Goal: Use online tool/utility: Utilize a website feature to perform a specific function

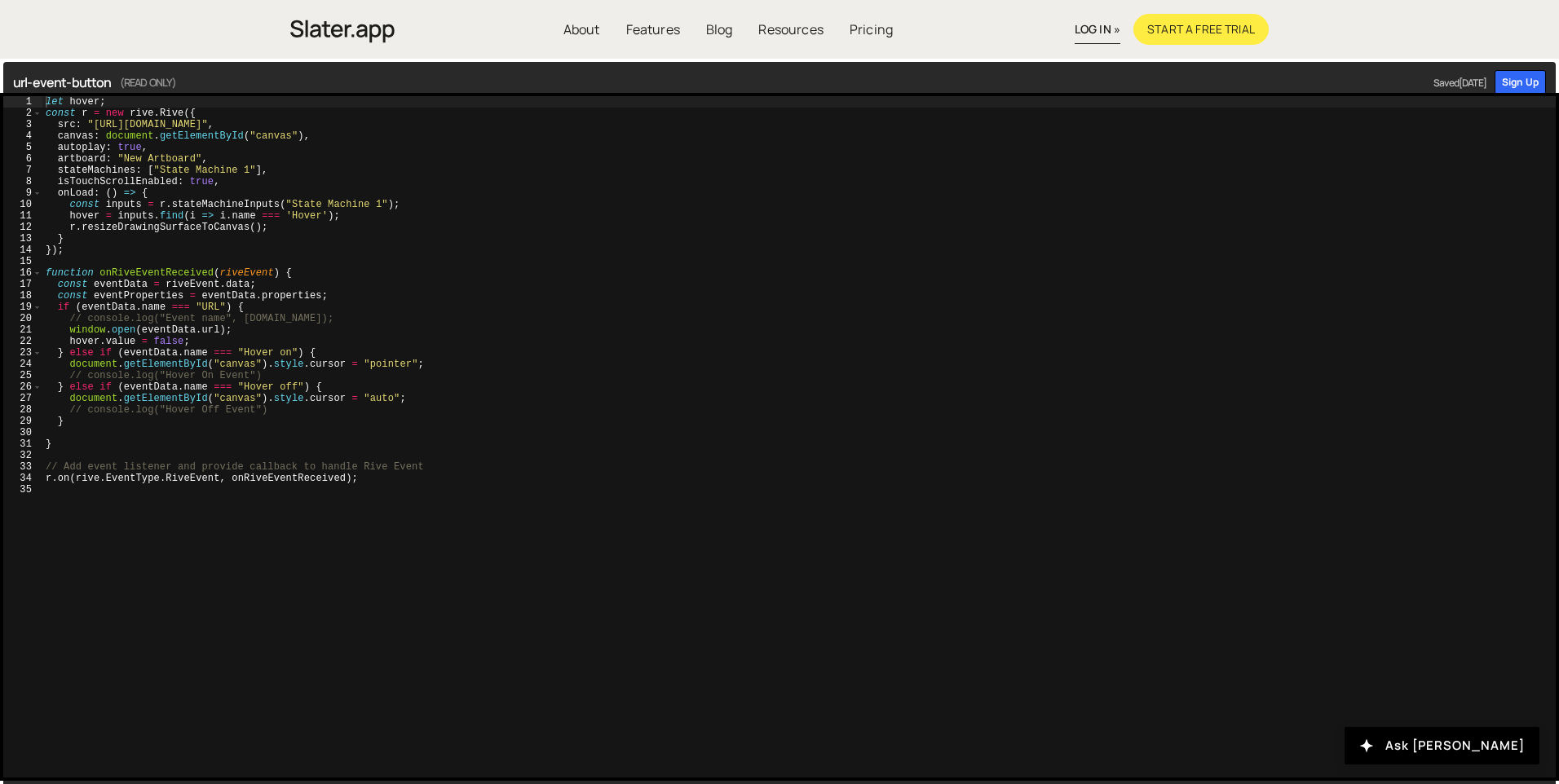
click at [508, 494] on div "let hover ; const r = new rive . Rive ({ src : "[URL][DOMAIN_NAME]" , canvas : …" at bounding box center [799, 449] width 1513 height 705
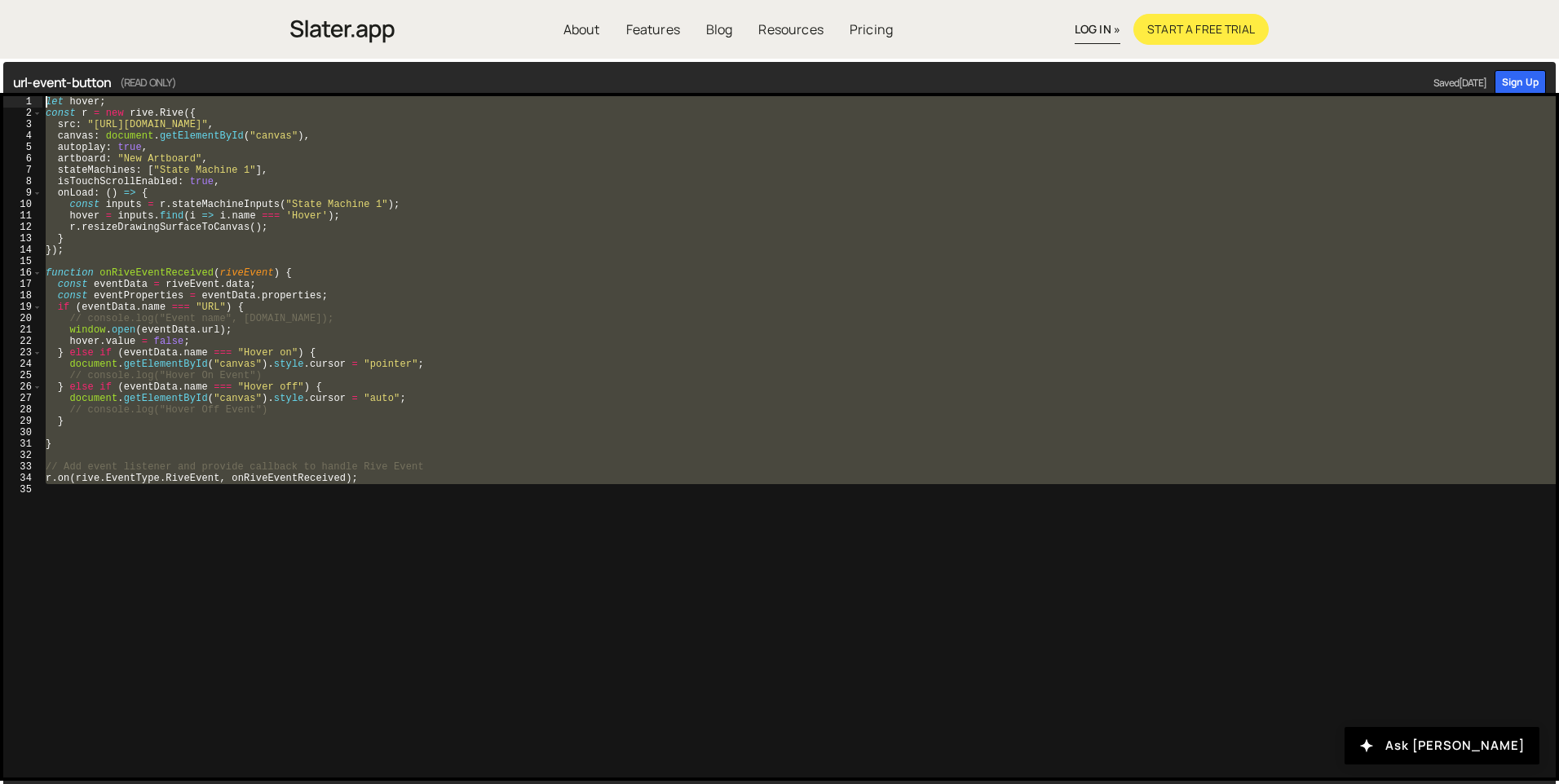
drag, startPoint x: 510, startPoint y: 512, endPoint x: 14, endPoint y: 88, distance: 652.5
click at [14, 88] on div "url-event-button (READ ONLY) Saved [DATE] Sign Up 1 2 3 4 5 6 7 8 9 10 11 12 13…" at bounding box center [779, 426] width 1559 height 735
type textarea "let hover; const r = new rive.Rive({"
click at [277, 264] on div "let hover ; const r = new rive . Rive ({ src : "[URL][DOMAIN_NAME]" , canvas : …" at bounding box center [799, 449] width 1513 height 705
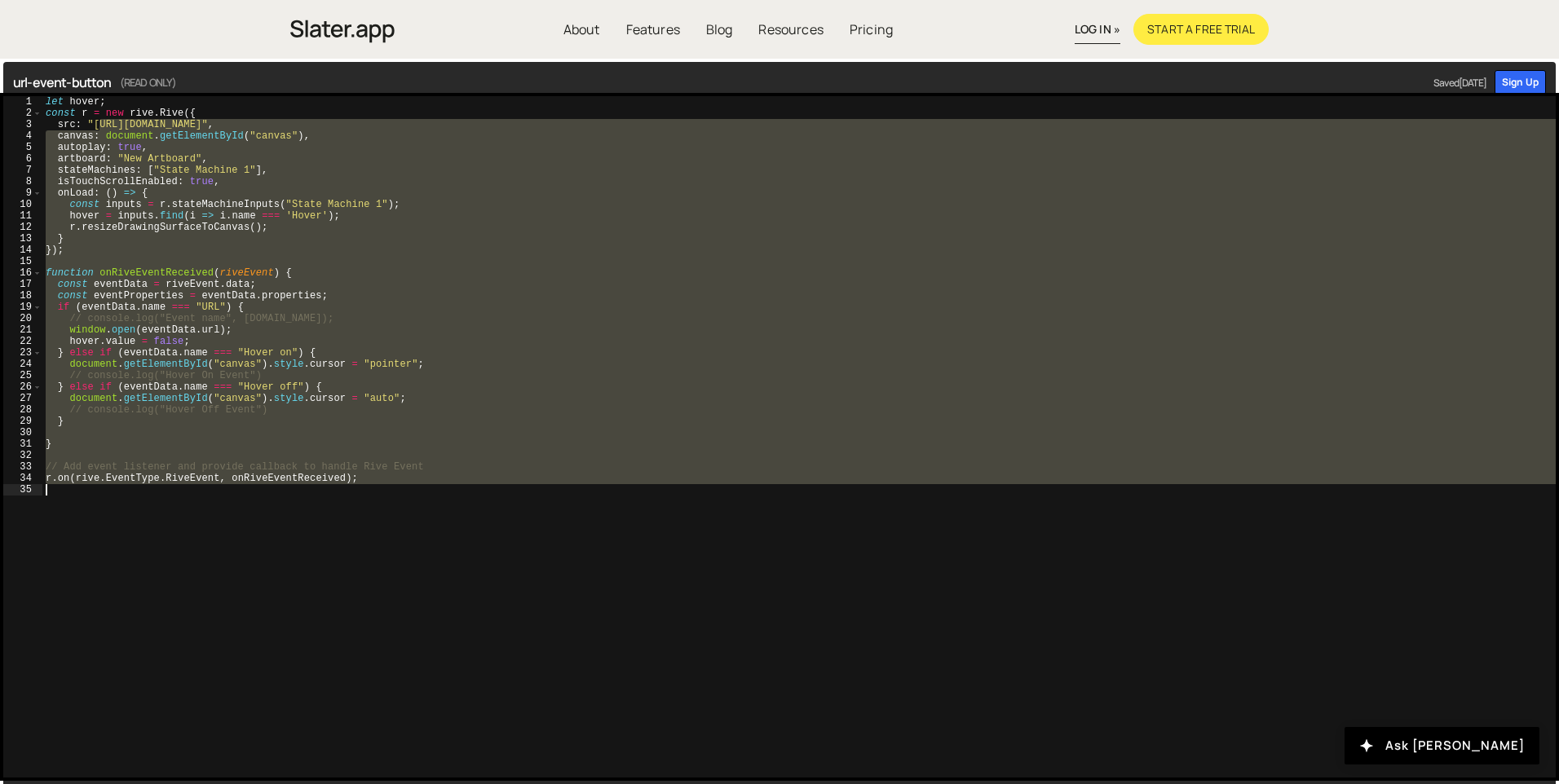
drag, startPoint x: 101, startPoint y: 127, endPoint x: 560, endPoint y: 512, distance: 599.1
click at [560, 512] on div "let hover ; const r = new rive . Rive ({ src : "[URL][DOMAIN_NAME]" , canvas : …" at bounding box center [799, 449] width 1513 height 705
type textarea "r.on(rive.EventType.RiveEvent, onRiveEventReceived);"
click at [565, 512] on div "let hover ; const r = new rive . Rive ({ src : "[URL][DOMAIN_NAME]" , canvas : …" at bounding box center [799, 449] width 1513 height 705
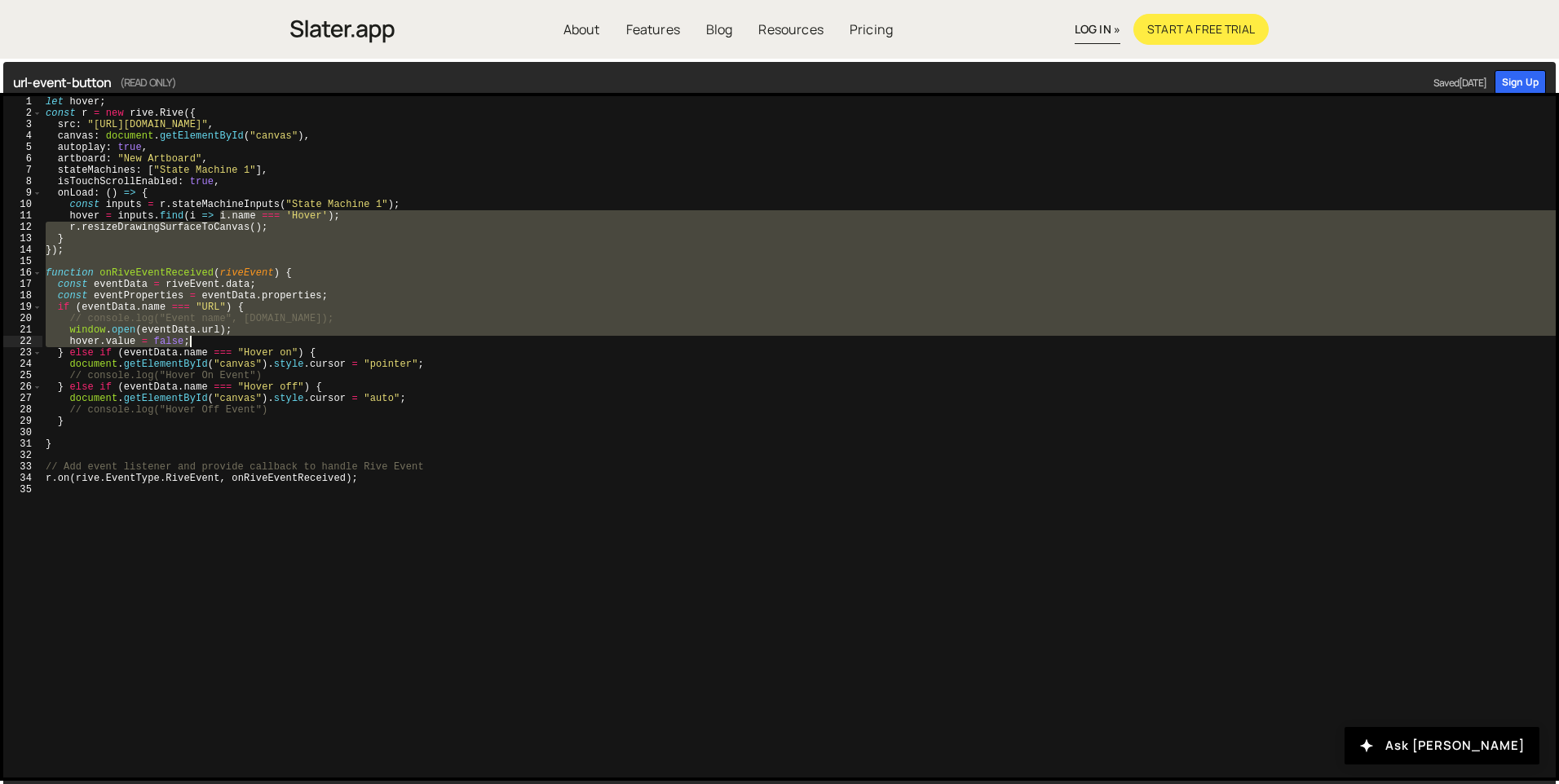
drag, startPoint x: 219, startPoint y: 215, endPoint x: 386, endPoint y: 342, distance: 209.8
click at [386, 342] on div "let hover ; const r = new rive . Rive ({ src : "[URL][DOMAIN_NAME]" , canvas : …" at bounding box center [799, 449] width 1513 height 705
click at [177, 277] on div "let hover ; const r = new rive . Rive ({ src : "[URL][DOMAIN_NAME]" , canvas : …" at bounding box center [799, 449] width 1513 height 705
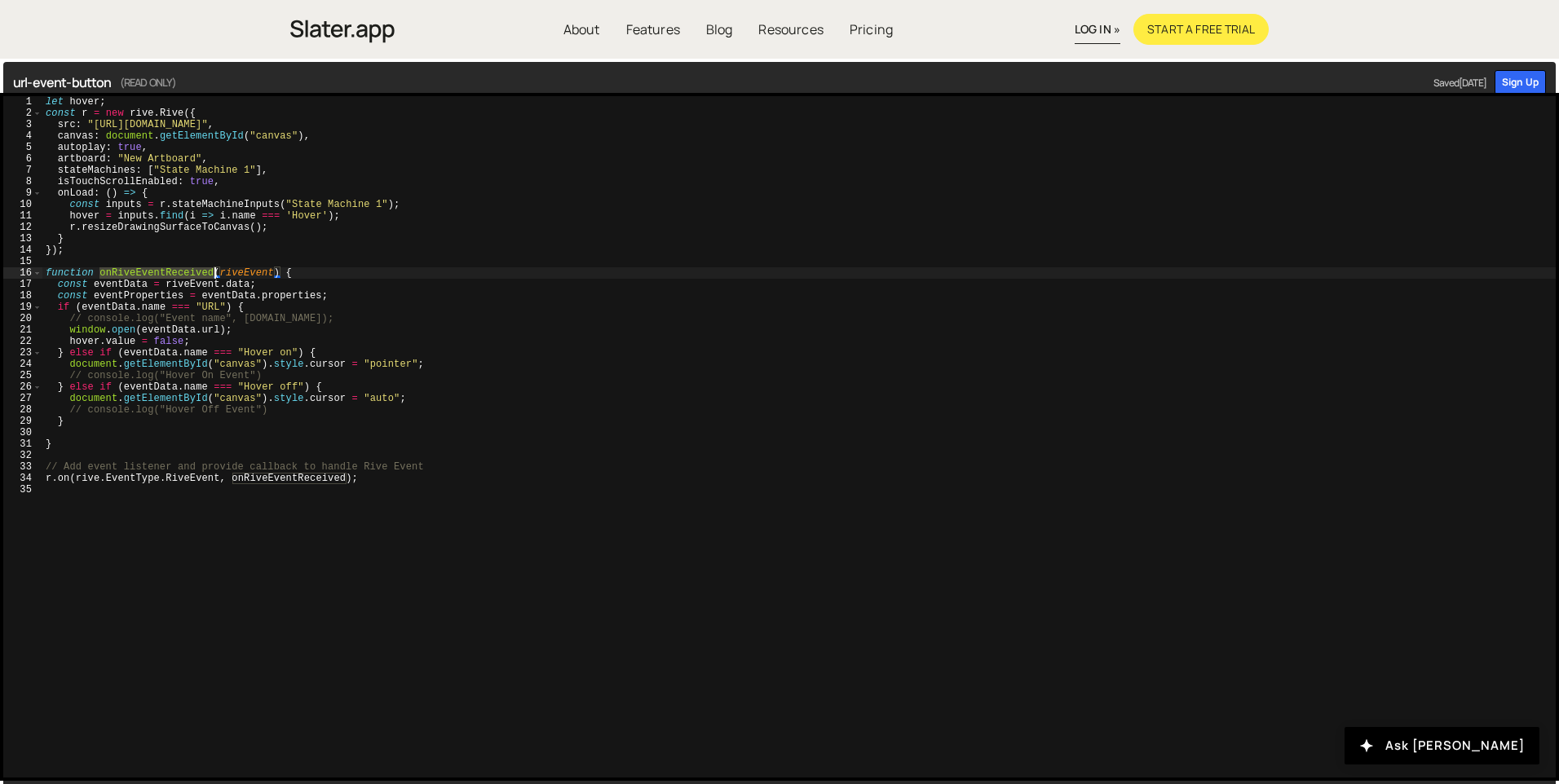
click at [177, 277] on div "let hover ; const r = new rive . Rive ({ src : "[URL][DOMAIN_NAME]" , canvas : …" at bounding box center [799, 449] width 1513 height 705
click at [253, 270] on div "let hover ; const r = new rive . Rive ({ src : "[URL][DOMAIN_NAME]" , canvas : …" at bounding box center [799, 449] width 1513 height 705
click at [199, 270] on div "let hover ; const r = new rive . Rive ({ src : "[URL][DOMAIN_NAME]" , canvas : …" at bounding box center [799, 449] width 1513 height 705
click at [401, 280] on div "let hover ; const r = new rive . Rive ({ src : "[URL][DOMAIN_NAME]" , canvas : …" at bounding box center [799, 449] width 1513 height 705
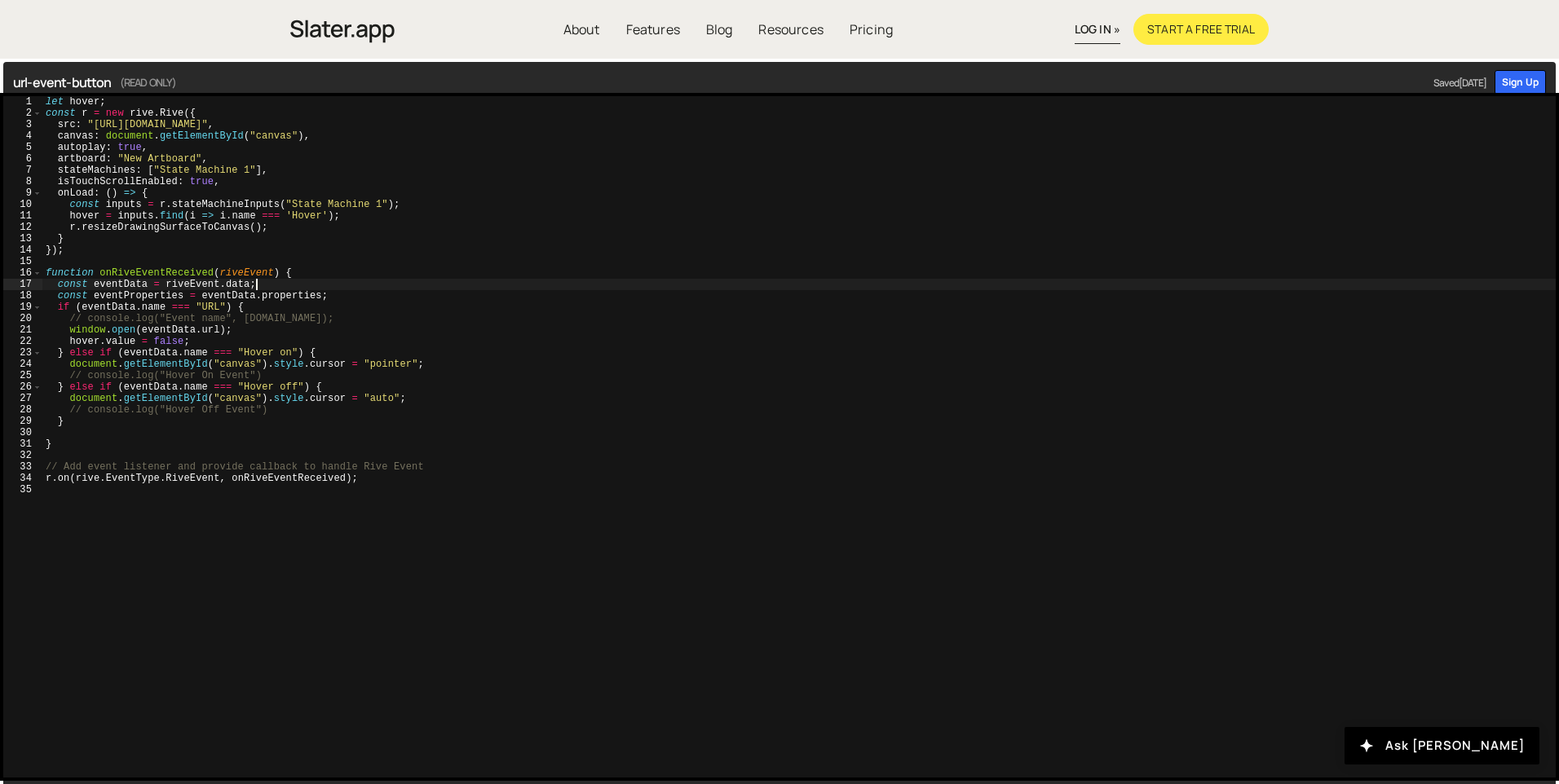
click at [546, 476] on div "let hover ; const r = new rive . Rive ({ src : "[URL][DOMAIN_NAME]" , canvas : …" at bounding box center [799, 449] width 1513 height 705
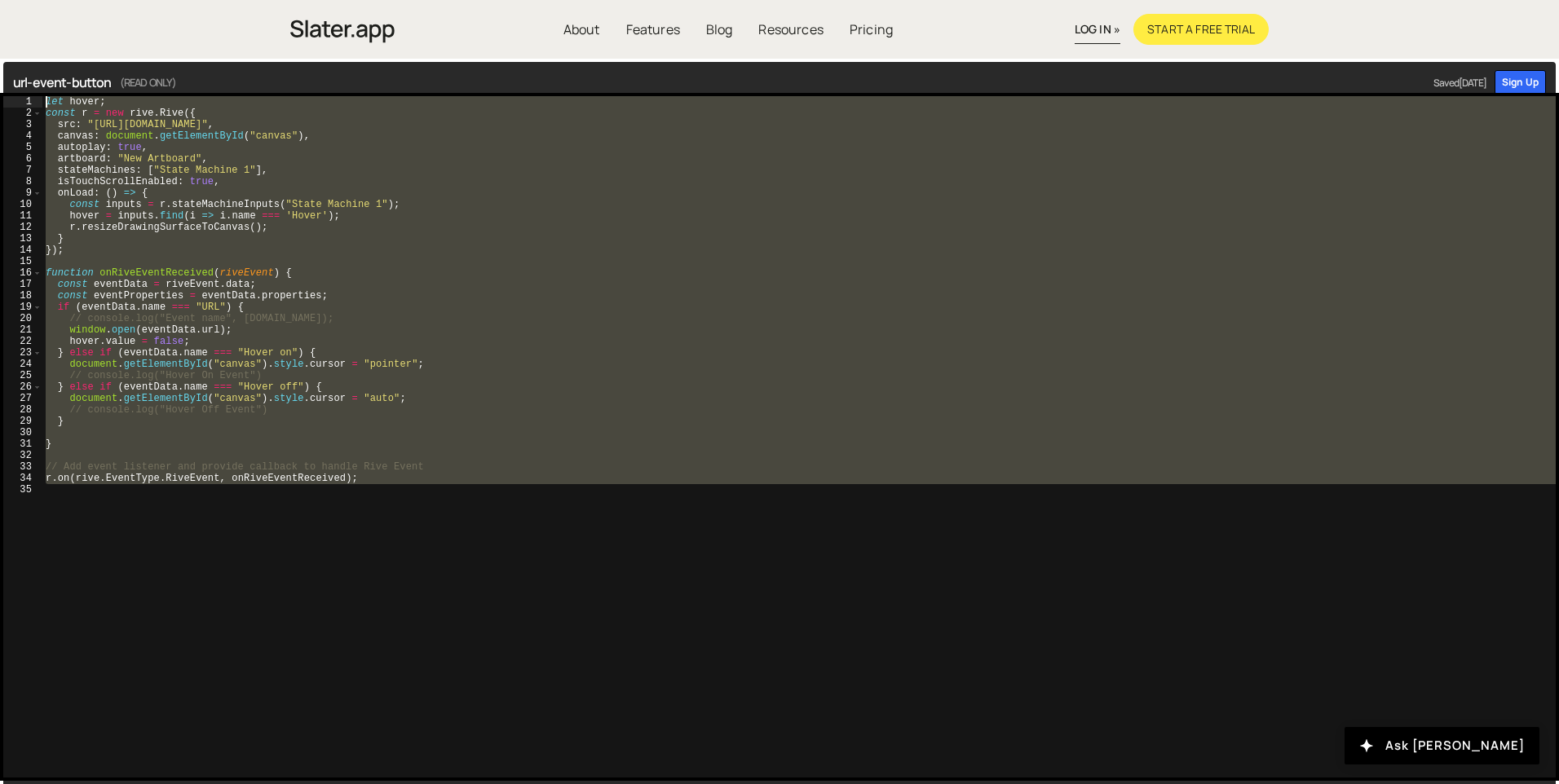
drag, startPoint x: 657, startPoint y: 516, endPoint x: 0, endPoint y: 90, distance: 783.0
click at [0, 91] on div "url-event-button (READ ONLY) Saved [DATE] Sign Up r.on(rive.EventType.RiveEvent…" at bounding box center [779, 426] width 1559 height 735
type textarea "function onRiveEventReceived(riveEvent) {"
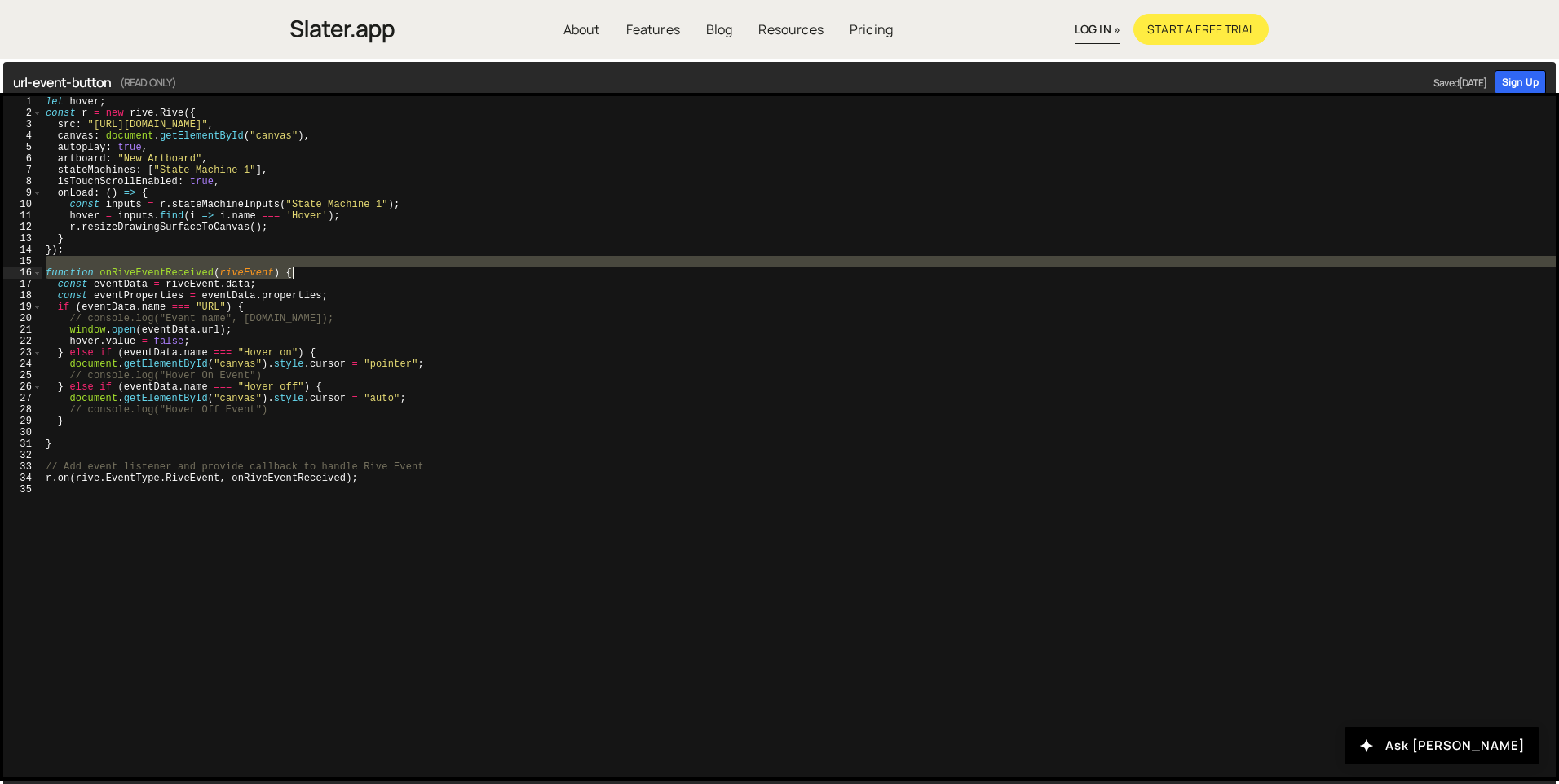
drag, startPoint x: 531, startPoint y: 267, endPoint x: 920, endPoint y: 166, distance: 401.9
click at [531, 267] on div "let hover ; const r = new rive . Rive ({ src : "[URL][DOMAIN_NAME]" , canvas : …" at bounding box center [799, 449] width 1513 height 705
